Goal: Check status: Check status

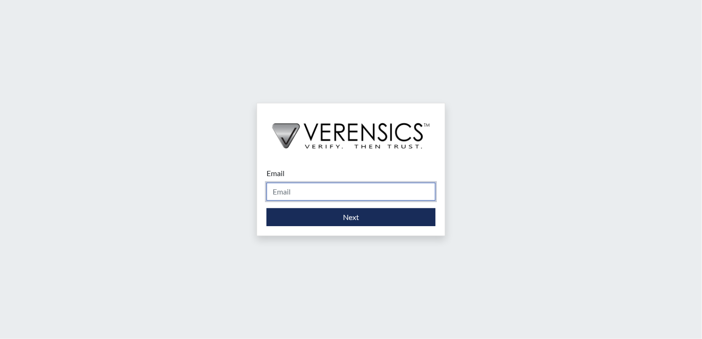
click at [294, 184] on input "Email" at bounding box center [351, 192] width 169 height 18
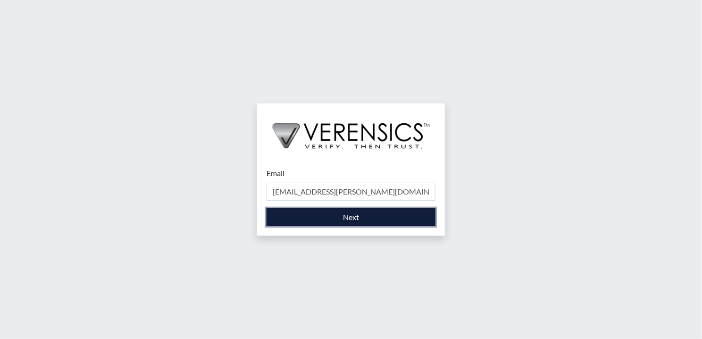
click at [338, 209] on button "Next" at bounding box center [351, 217] width 169 height 18
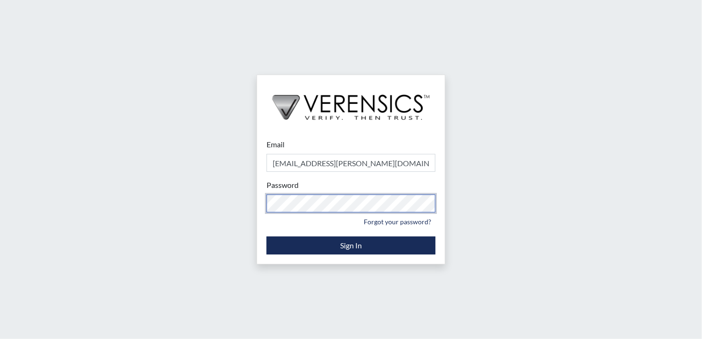
click at [248, 203] on div "Email [EMAIL_ADDRESS][PERSON_NAME][DOMAIN_NAME] Please provide your email addre…" at bounding box center [351, 169] width 702 height 339
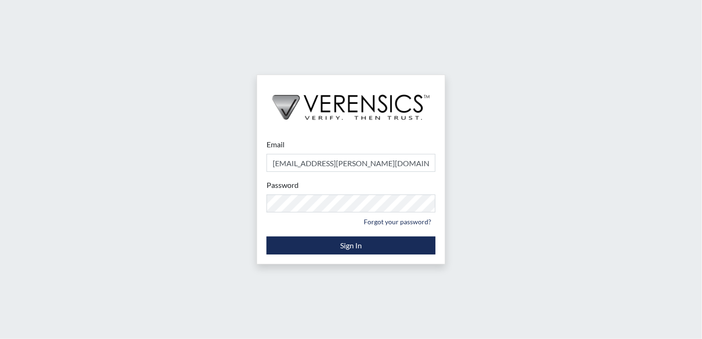
click at [640, 106] on div "Email [EMAIL_ADDRESS][PERSON_NAME][DOMAIN_NAME] Please provide your email addre…" at bounding box center [351, 169] width 702 height 339
click at [397, 169] on input "[EMAIL_ADDRESS][PERSON_NAME][DOMAIN_NAME]" at bounding box center [351, 163] width 169 height 18
type input "[EMAIL_ADDRESS][PERSON_NAME][DOMAIN_NAME]"
click at [215, 203] on div "Email [EMAIL_ADDRESS][PERSON_NAME][DOMAIN_NAME] Please provide your email addre…" at bounding box center [351, 169] width 702 height 339
click at [114, 187] on div "Email [EMAIL_ADDRESS][PERSON_NAME][DOMAIN_NAME] Please provide your email addre…" at bounding box center [351, 169] width 702 height 339
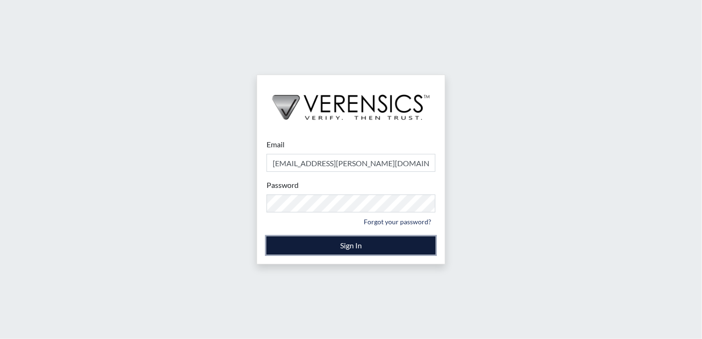
click at [317, 249] on button "Sign In" at bounding box center [351, 245] width 169 height 18
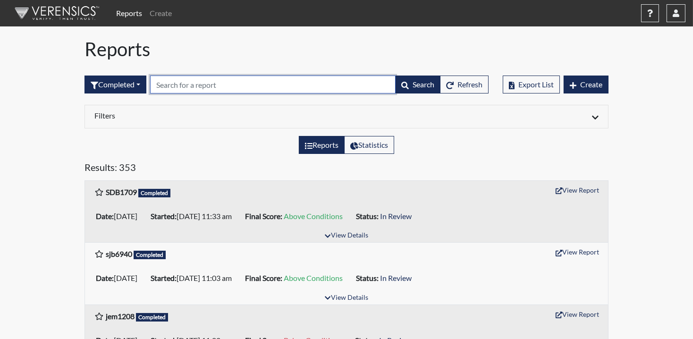
click at [275, 79] on input "text" at bounding box center [272, 84] width 245 height 18
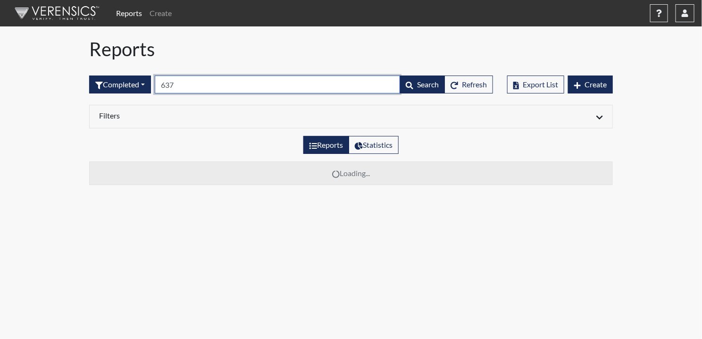
type input "6372"
drag, startPoint x: 38, startPoint y: 85, endPoint x: 43, endPoint y: 84, distance: 5.8
click at [33, 85] on div "Reports Create Help Center × Verensics Best Practices How to successfully use t…" at bounding box center [351, 96] width 702 height 192
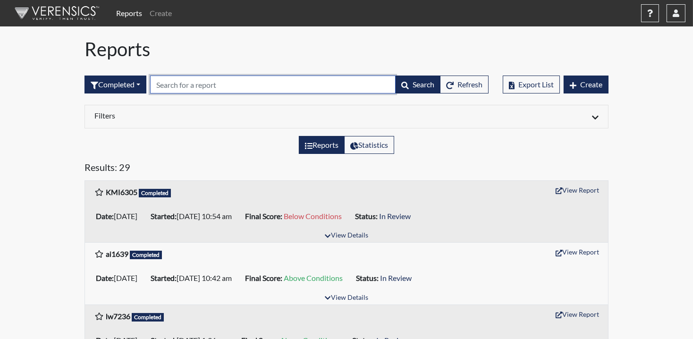
click at [233, 85] on input "text" at bounding box center [272, 84] width 245 height 18
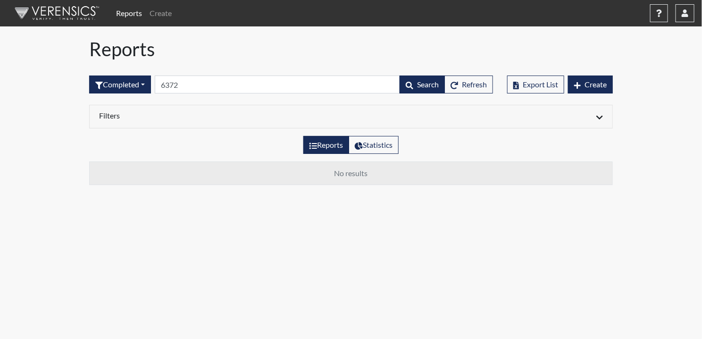
click at [188, 73] on div "Completed All Created Sent by email In Progress Declined Completed 6372 Search …" at bounding box center [291, 84] width 404 height 41
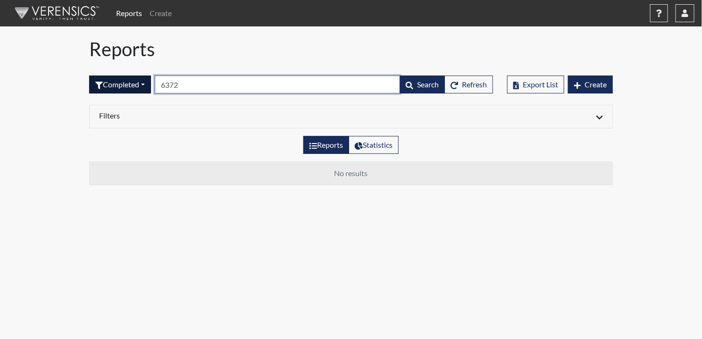
drag, startPoint x: 190, startPoint y: 83, endPoint x: 144, endPoint y: 84, distance: 45.3
click at [144, 84] on form "Completed All Created Sent by email In Progress Declined Completed 6372 Search …" at bounding box center [291, 84] width 404 height 18
type input "jad"
drag, startPoint x: 197, startPoint y: 82, endPoint x: 270, endPoint y: 83, distance: 73.1
click at [147, 82] on form "Completed All Created Sent by email In Progress Declined Completed jad Search R…" at bounding box center [291, 84] width 404 height 18
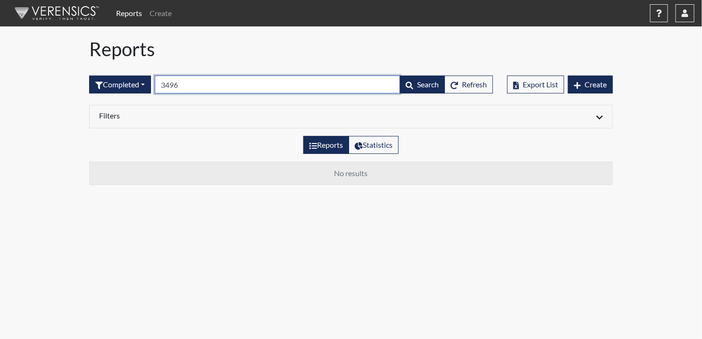
drag, startPoint x: 182, startPoint y: 89, endPoint x: 183, endPoint y: 94, distance: 5.3
click at [101, 92] on form "Completed All Created Sent by email In Progress Declined Completed 3496 Search …" at bounding box center [291, 84] width 404 height 18
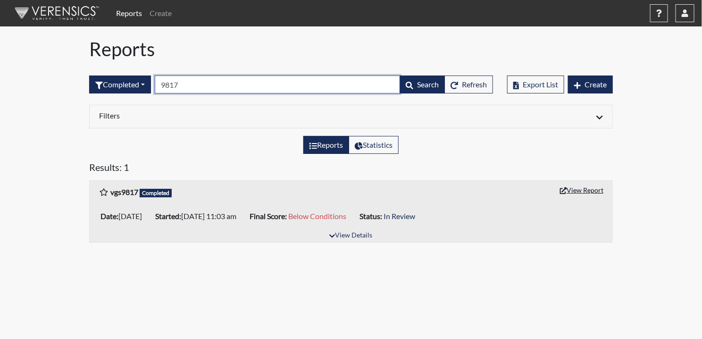
type input "9817"
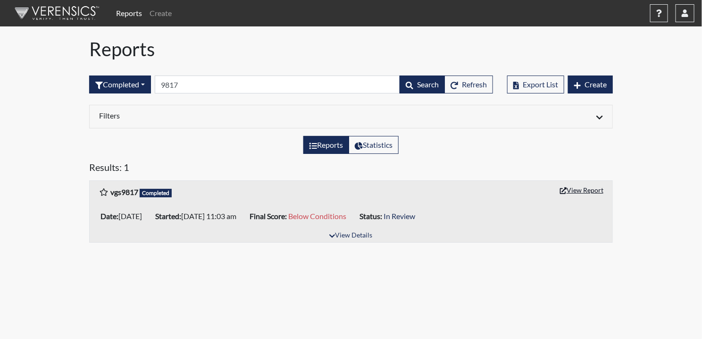
click at [577, 190] on button "View Report" at bounding box center [582, 190] width 52 height 15
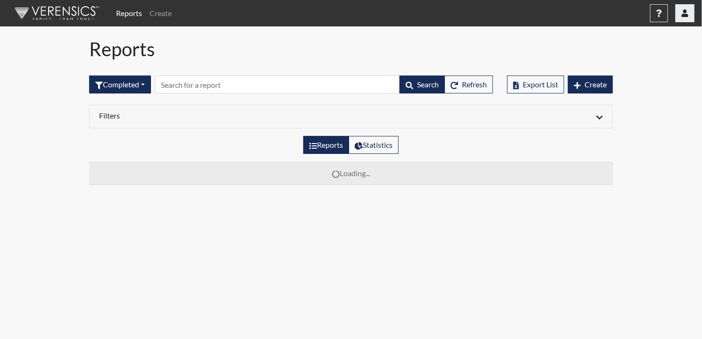
click at [688, 13] on button "button" at bounding box center [685, 13] width 19 height 18
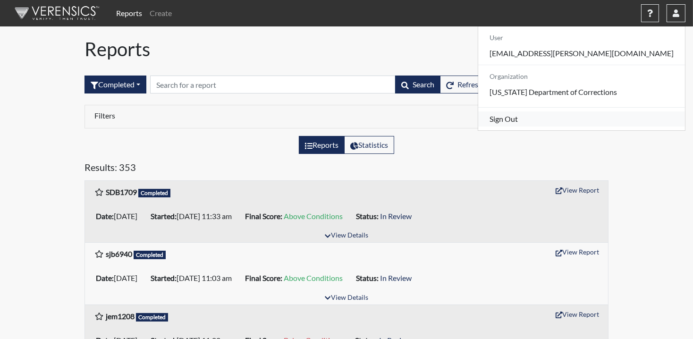
click at [603, 126] on link "Sign Out" at bounding box center [581, 118] width 207 height 15
